Goal: Information Seeking & Learning: Understand process/instructions

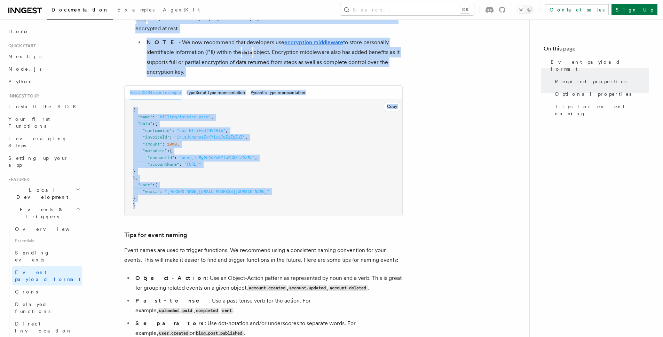
scroll to position [287, 0]
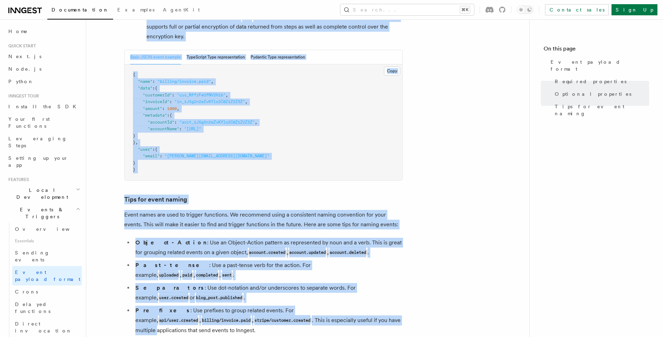
drag, startPoint x: 143, startPoint y: 67, endPoint x: 303, endPoint y: 311, distance: 291.6
click at [306, 312] on article "Features Events & Triggers Event payload format The event payload is a JSON obj…" at bounding box center [307, 122] width 420 height 757
copy article "Event payload format The event payload is a JSON object that must contain a nam…"
click at [103, 151] on article "Features Events & Triggers Event payload format The event payload is a JSON obj…" at bounding box center [307, 122] width 420 height 757
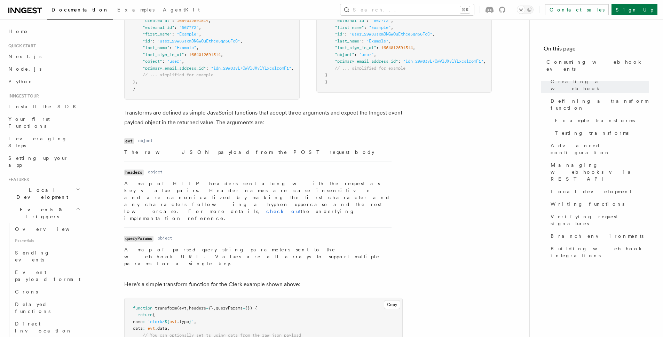
scroll to position [833, 0]
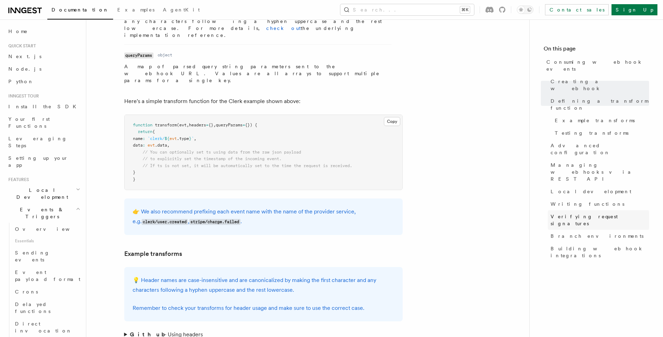
click at [583, 213] on span "Verifying request signatures" at bounding box center [599, 220] width 98 height 14
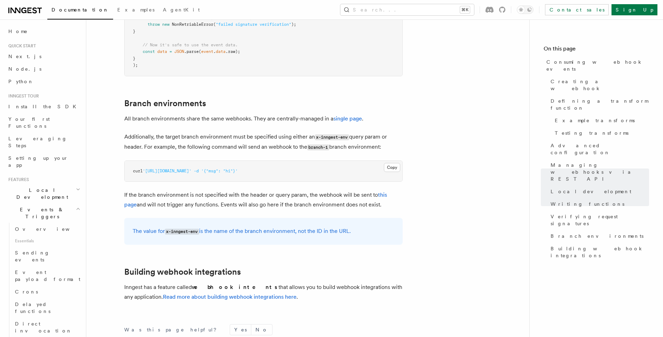
scroll to position [2333, 0]
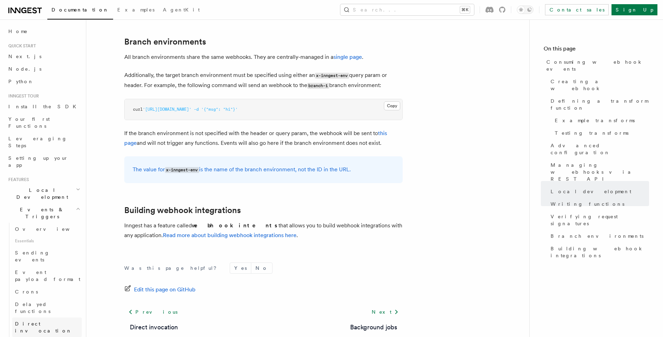
click at [51, 321] on span "Direct invocation" at bounding box center [43, 327] width 57 height 13
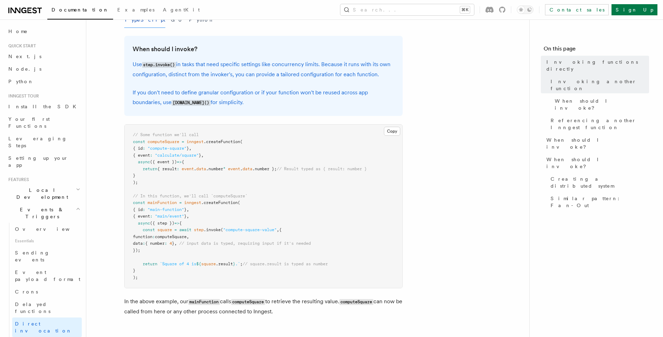
scroll to position [207, 0]
